Goal: Use online tool/utility

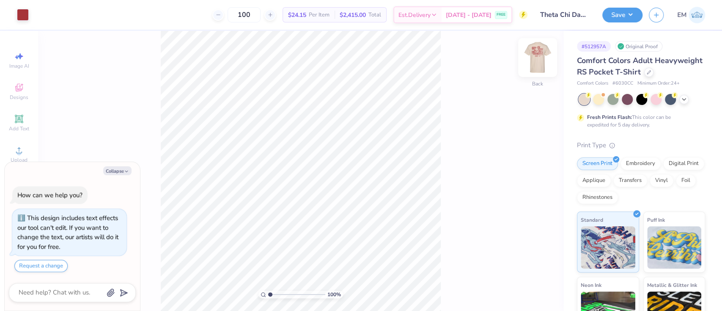
click at [530, 68] on img at bounding box center [538, 58] width 34 height 34
type textarea "x"
type input "1.49212329151837"
type textarea "x"
type input "1.70505979058297"
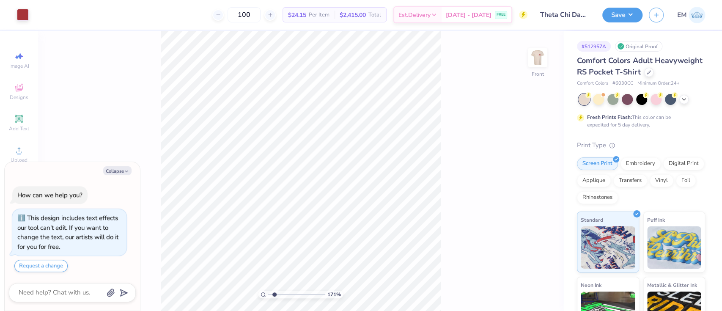
type textarea "x"
type input "1.94838382725363"
type textarea "x"
type input "1.94838382725363"
type textarea "x"
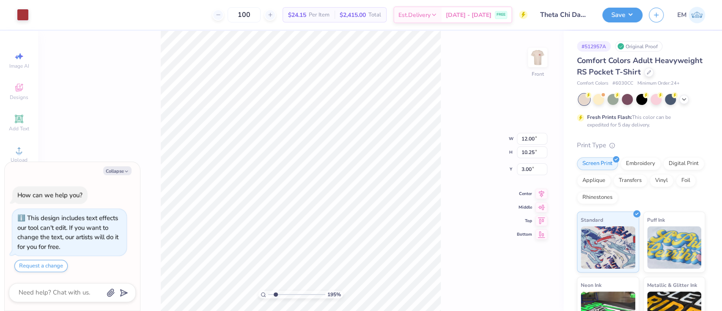
type input "1.94838382725363"
type textarea "x"
type input "1"
click at [251, 218] on li "Ungroup" at bounding box center [260, 223] width 66 height 17
type textarea "x"
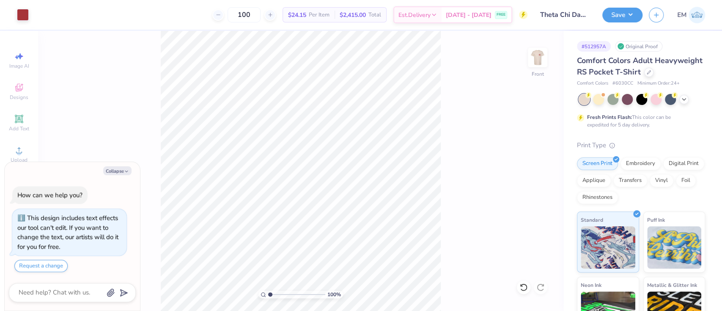
type input "1.30577938051685"
type textarea "x"
type input "1.49212329151837"
type textarea "x"
type input "1.49212329151837"
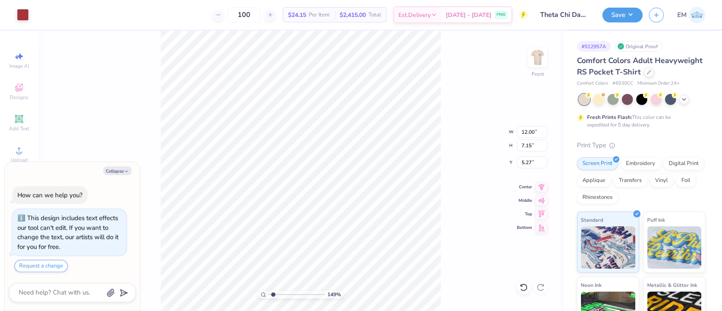
type textarea "x"
type input "1.49212329151837"
type textarea "x"
type input "1.49212329151837"
type textarea "x"
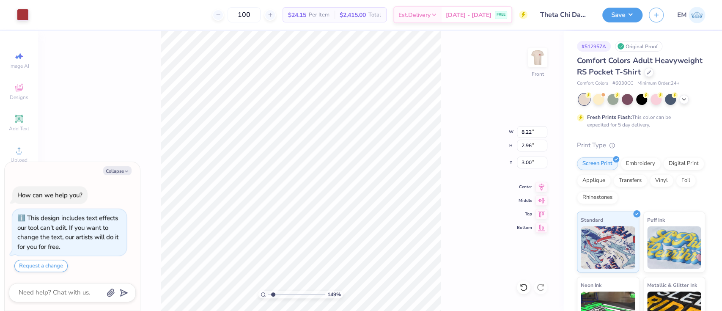
type input "1.49212329151837"
type textarea "x"
type input "1"
click at [337, 218] on li "Group" at bounding box center [344, 219] width 66 height 17
click at [124, 168] on button "Collapse" at bounding box center [117, 170] width 28 height 9
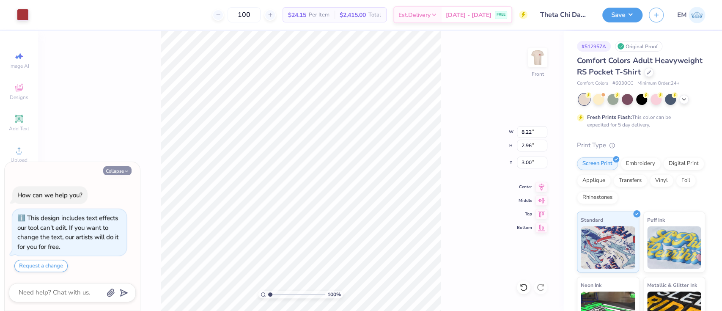
type textarea "x"
